Goal: Transaction & Acquisition: Purchase product/service

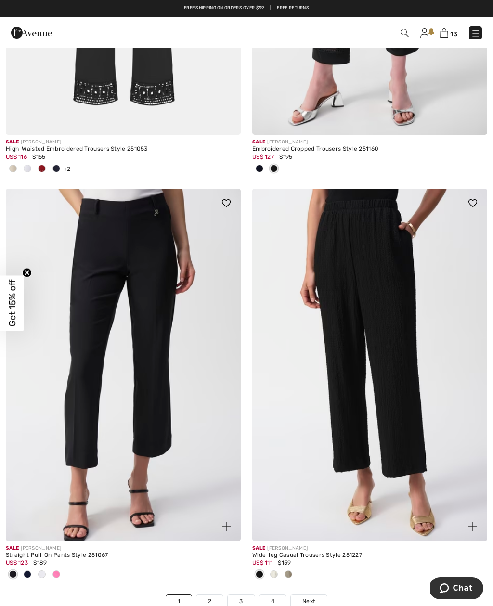
scroll to position [7032, 0]
click at [446, 38] on img at bounding box center [444, 32] width 8 height 9
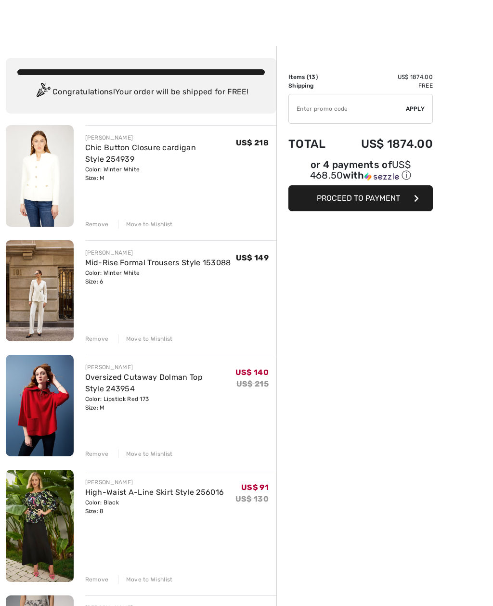
scroll to position [54, 0]
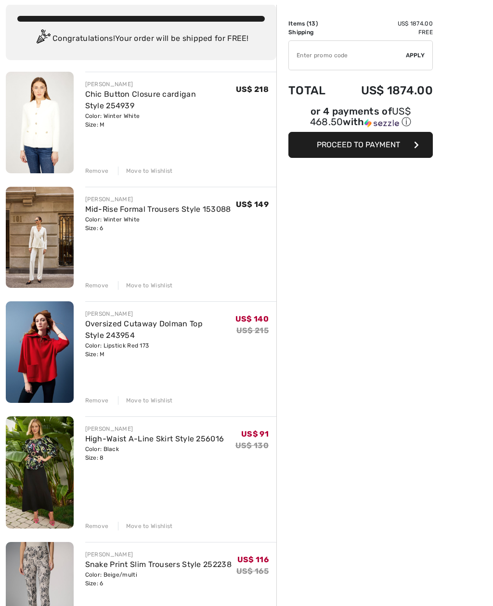
click at [94, 397] on div "Remove" at bounding box center [97, 401] width 24 height 9
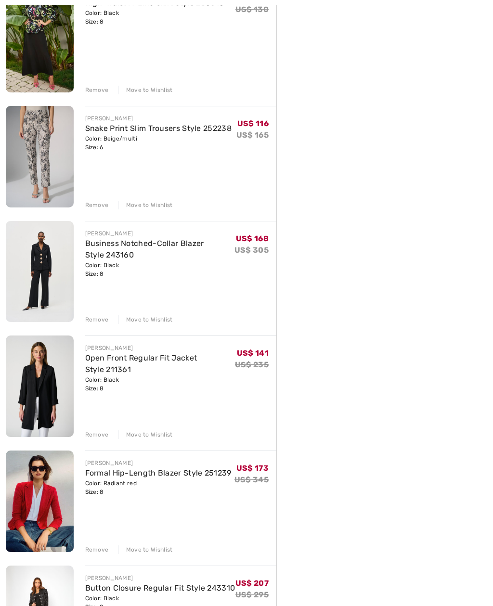
scroll to position [375, 0]
click at [104, 318] on div "Remove" at bounding box center [97, 319] width 24 height 9
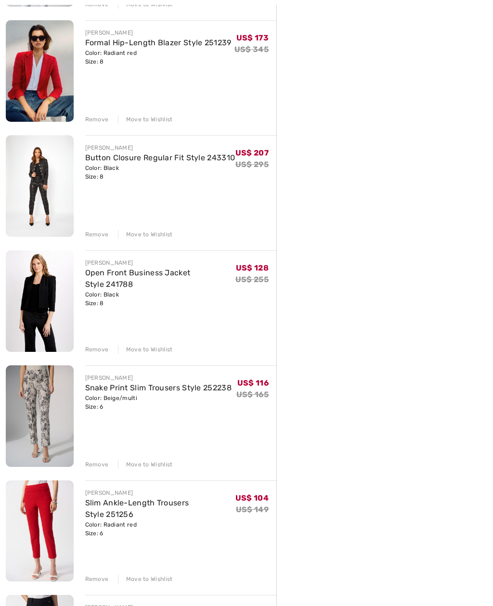
scroll to position [707, 0]
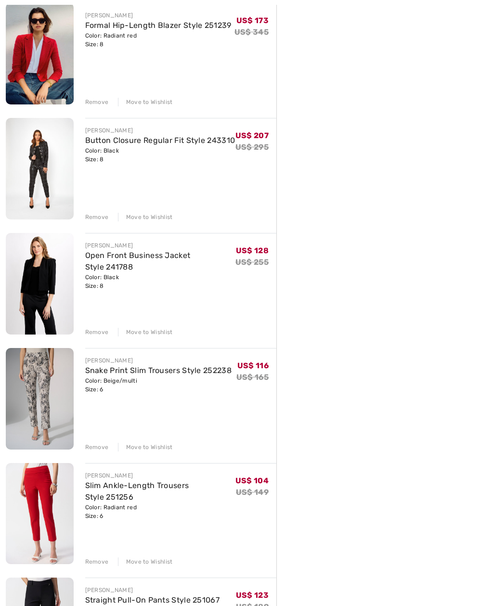
click at [91, 448] on div "Remove" at bounding box center [97, 447] width 24 height 9
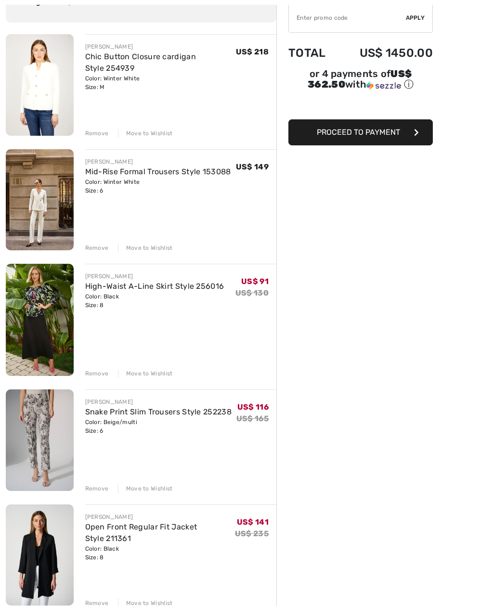
scroll to position [93, 0]
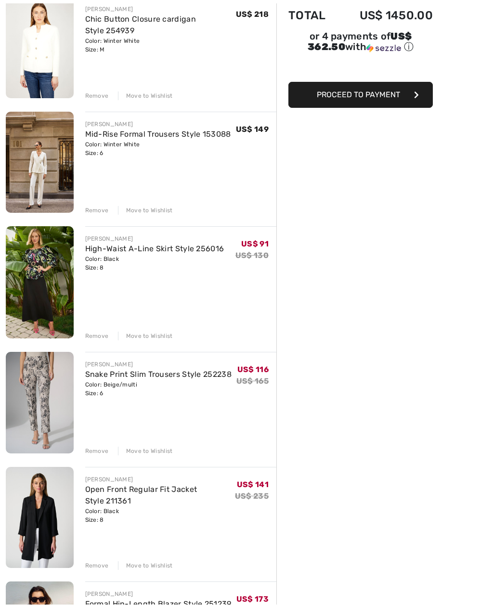
scroll to position [130, 0]
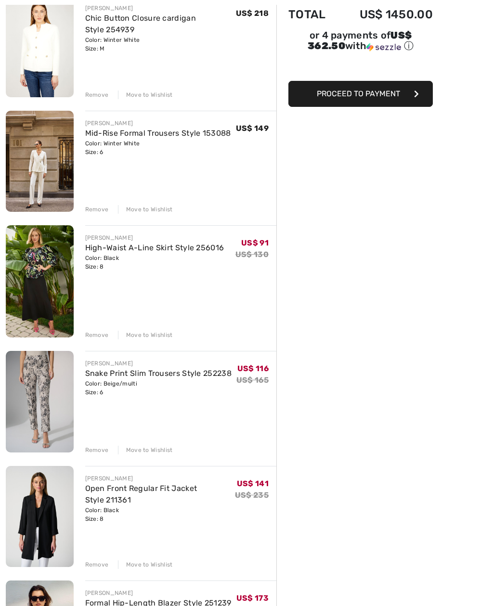
click at [101, 335] on div "Remove" at bounding box center [97, 335] width 24 height 9
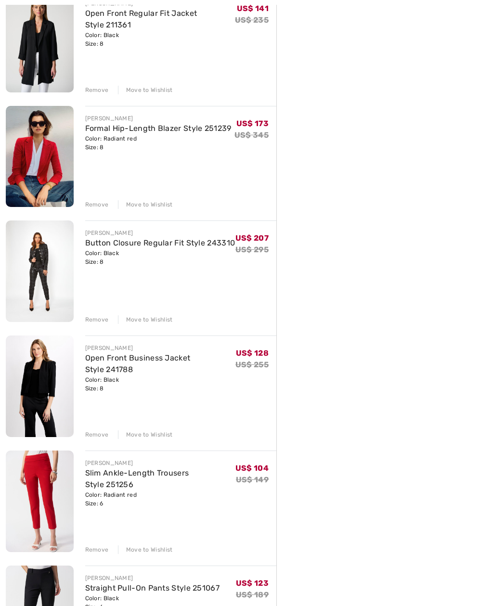
scroll to position [480, 0]
click at [98, 327] on div "FRANK LYMAN Chic Button Closure cardigan Style 254939 Color: Winter White Size:…" at bounding box center [141, 293] width 270 height 1295
click at [93, 317] on div "Remove" at bounding box center [97, 319] width 24 height 9
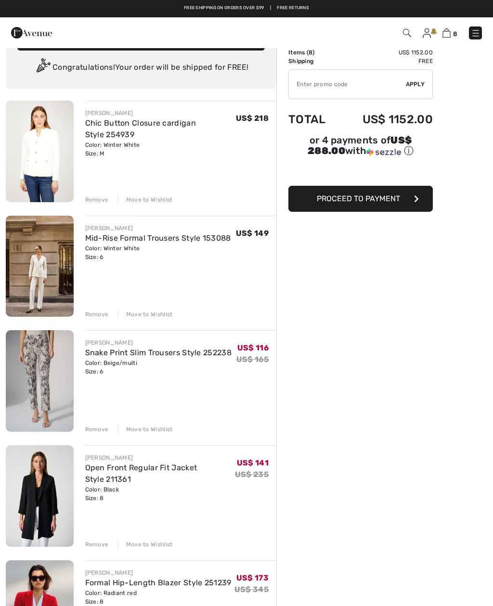
scroll to position [0, 0]
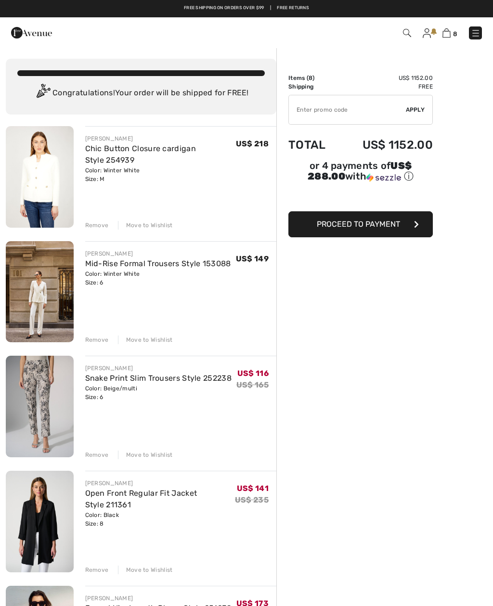
click at [98, 224] on div "Remove" at bounding box center [97, 225] width 24 height 9
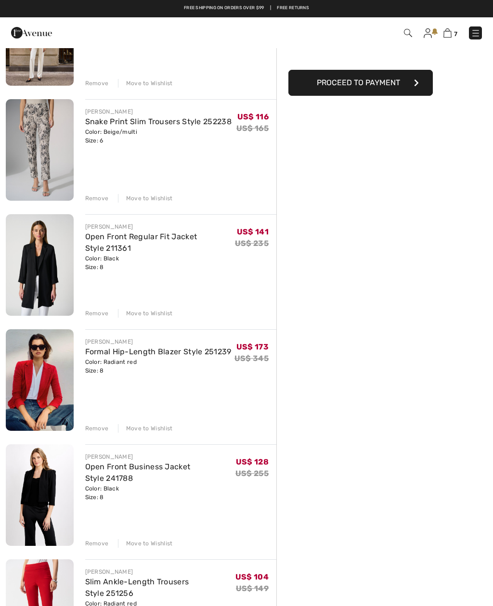
scroll to position [141, 0]
click at [94, 317] on div "Remove" at bounding box center [97, 313] width 24 height 9
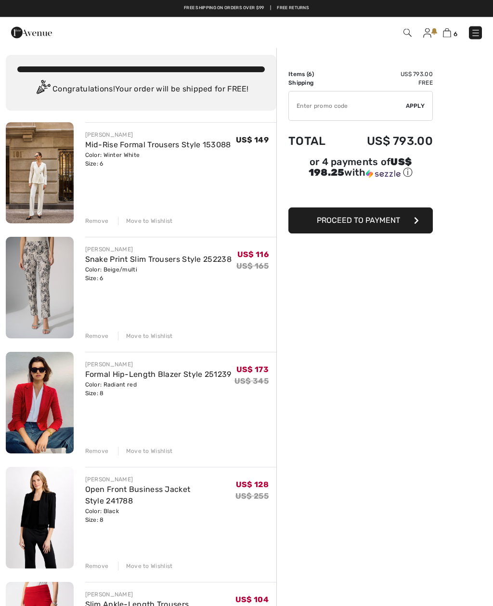
scroll to position [0, 0]
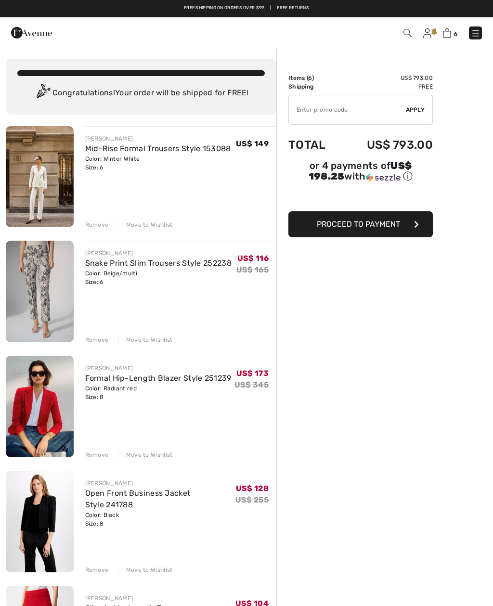
click at [184, 161] on div "Color: Winter White Size: 6" at bounding box center [158, 162] width 146 height 17
click at [51, 180] on img at bounding box center [40, 176] width 68 height 101
click at [169, 146] on link "Mid-Rise Formal Trousers Style 153088" at bounding box center [158, 148] width 146 height 9
click at [96, 149] on link "Mid-Rise Formal Trousers Style 153088" at bounding box center [158, 148] width 146 height 9
click at [49, 169] on img at bounding box center [40, 176] width 68 height 101
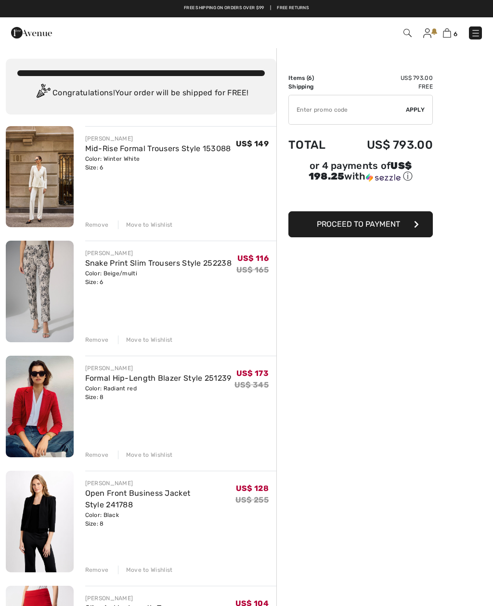
click at [125, 134] on div "[PERSON_NAME]" at bounding box center [158, 138] width 146 height 9
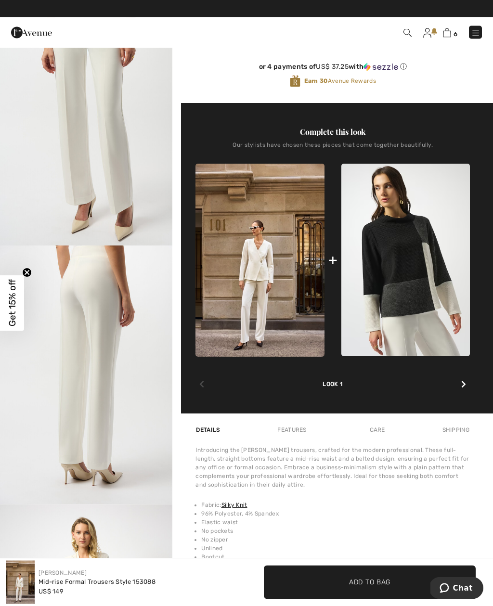
scroll to position [319, 0]
click at [262, 278] on img at bounding box center [259, 260] width 128 height 193
click at [271, 250] on img at bounding box center [259, 260] width 128 height 193
click at [265, 280] on img at bounding box center [259, 260] width 128 height 193
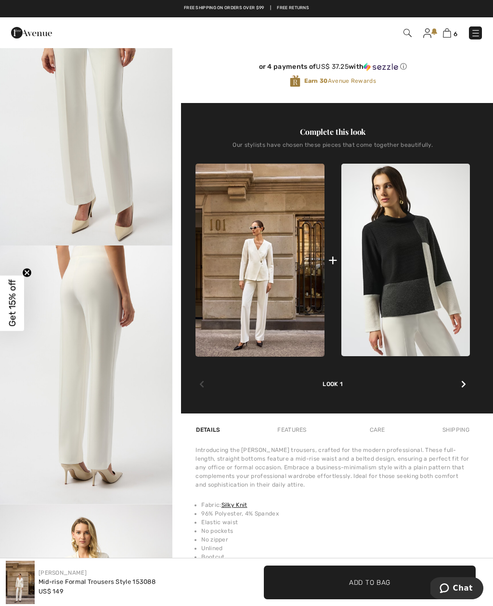
click at [270, 240] on img at bounding box center [259, 260] width 128 height 193
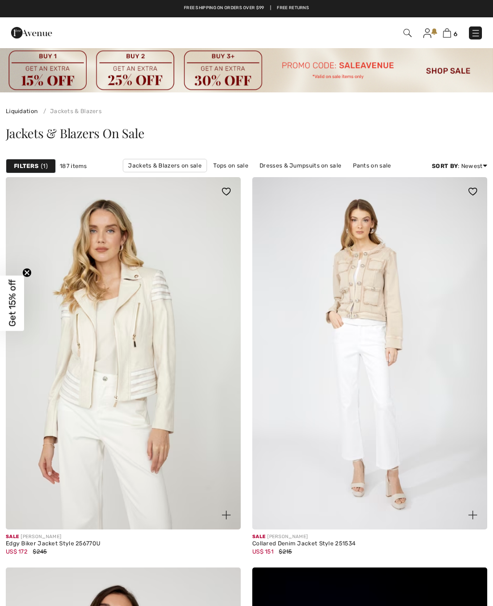
checkbox input "true"
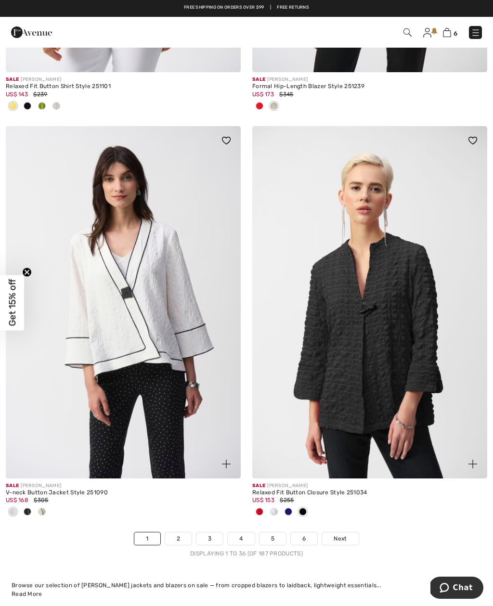
scroll to position [7016, 0]
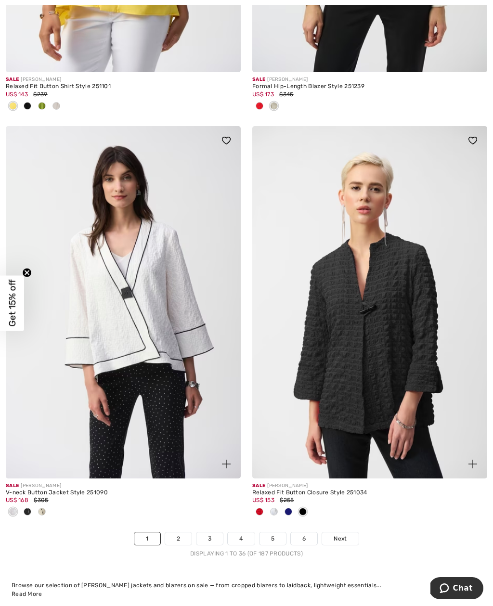
click at [175, 536] on link "2" at bounding box center [178, 538] width 26 height 13
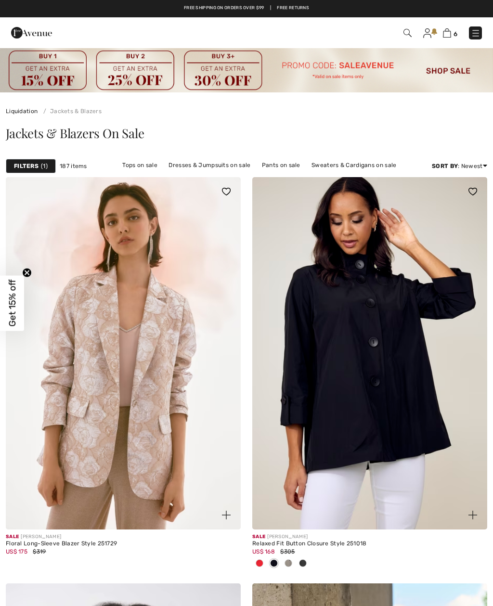
checkbox input "true"
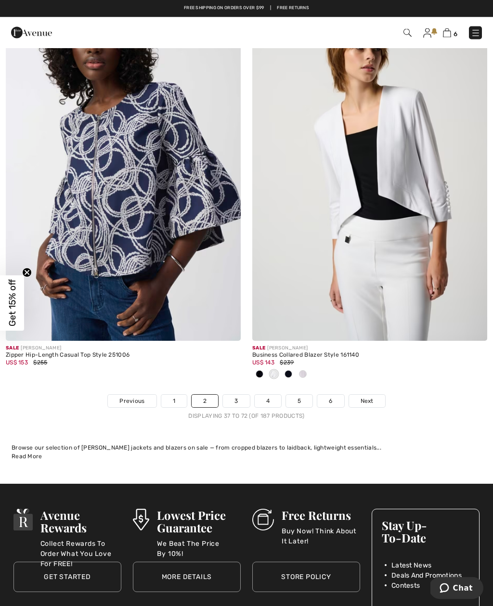
scroll to position [7137, 0]
click at [243, 398] on link "3" at bounding box center [236, 401] width 26 height 13
click at [235, 395] on link "3" at bounding box center [236, 401] width 26 height 13
click at [243, 396] on link "3" at bounding box center [236, 401] width 26 height 13
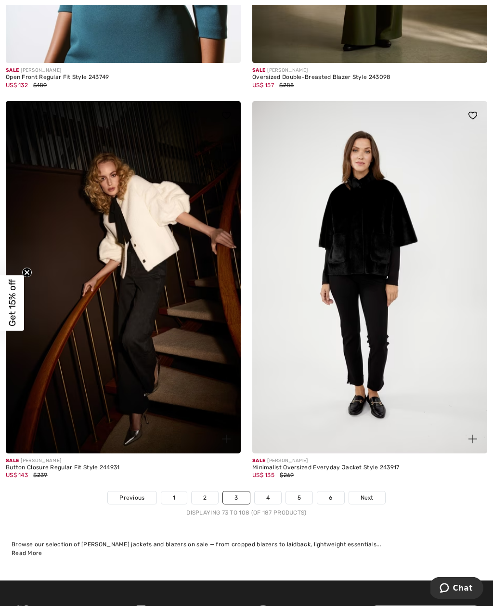
scroll to position [6929, 0]
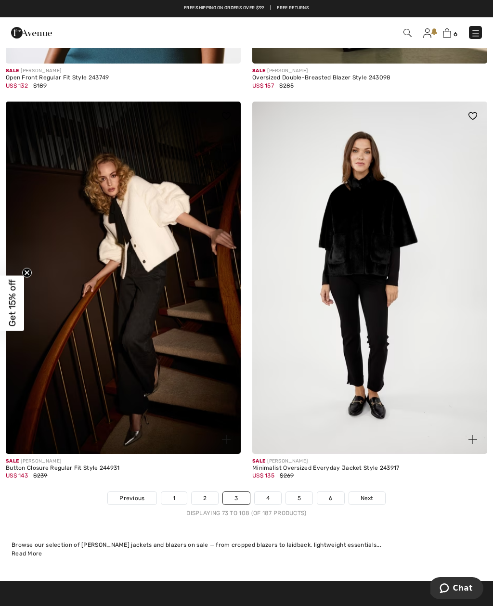
click at [272, 493] on link "4" at bounding box center [268, 498] width 26 height 13
click at [271, 492] on link "4" at bounding box center [268, 498] width 26 height 13
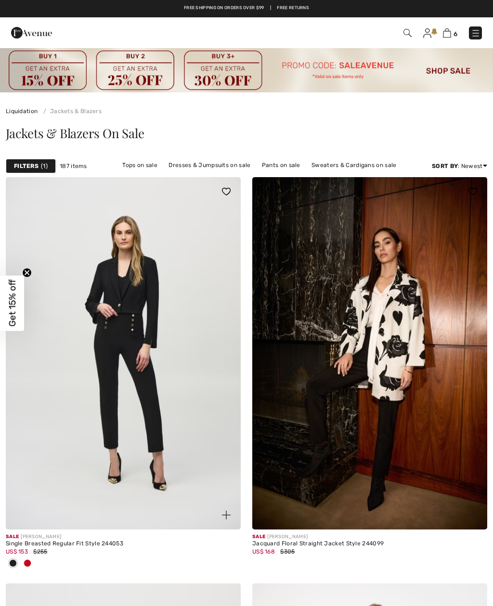
checkbox input "true"
click at [475, 483] on img at bounding box center [369, 353] width 235 height 352
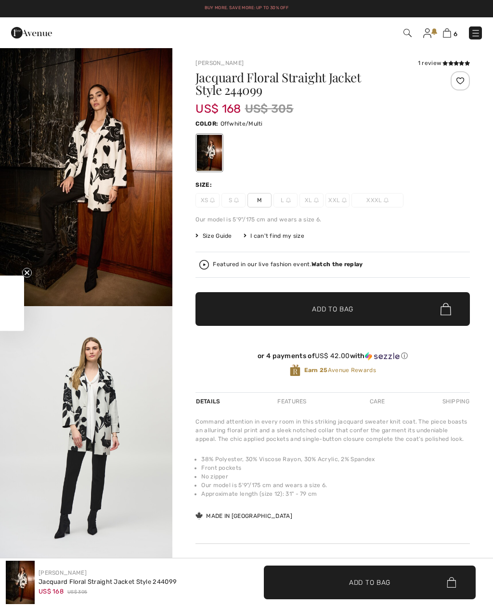
checkbox input "true"
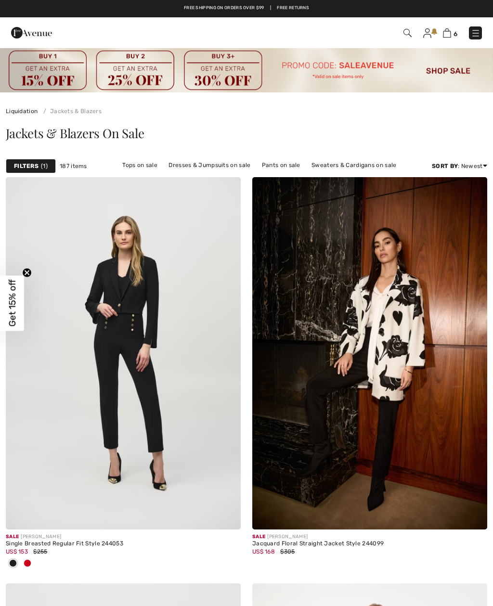
checkbox input "true"
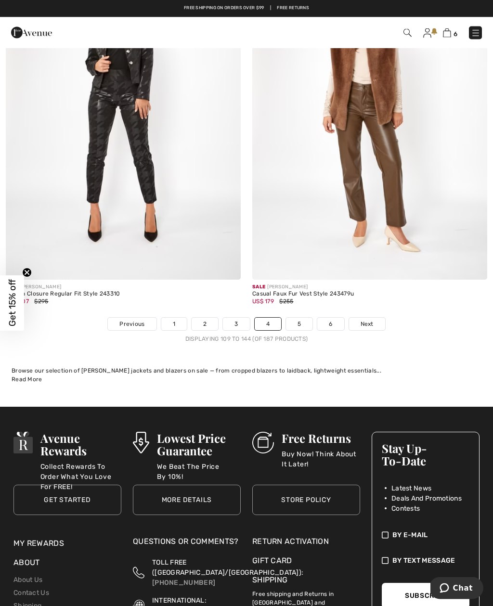
scroll to position [7151, 0]
click at [371, 320] on span "Next" at bounding box center [366, 324] width 13 height 9
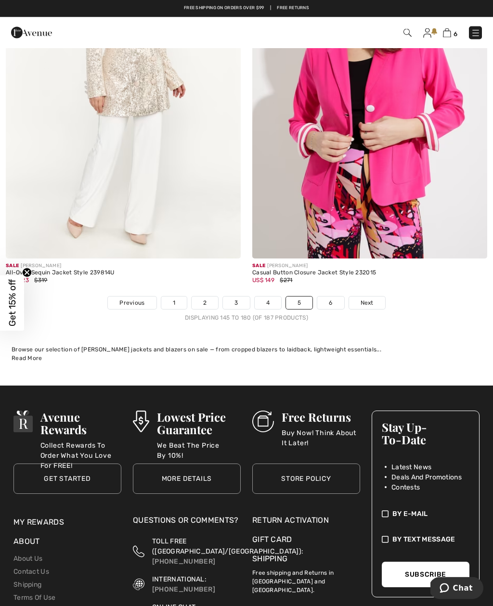
scroll to position [7167, 0]
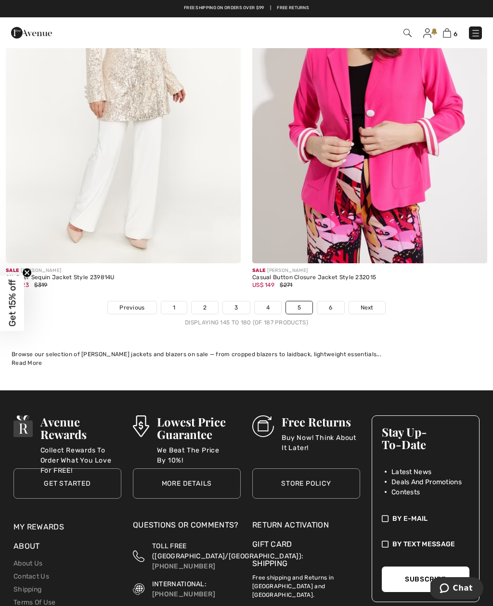
click at [362, 303] on span "Next" at bounding box center [366, 307] width 13 height 9
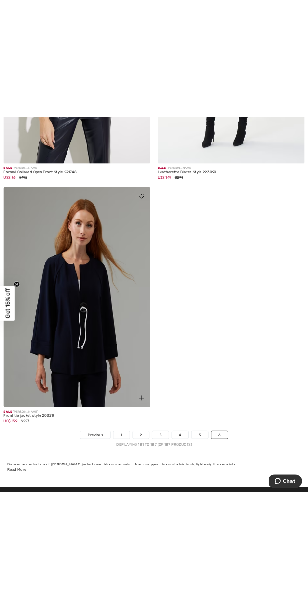
scroll to position [735, 0]
